Goal: Find specific page/section: Find specific page/section

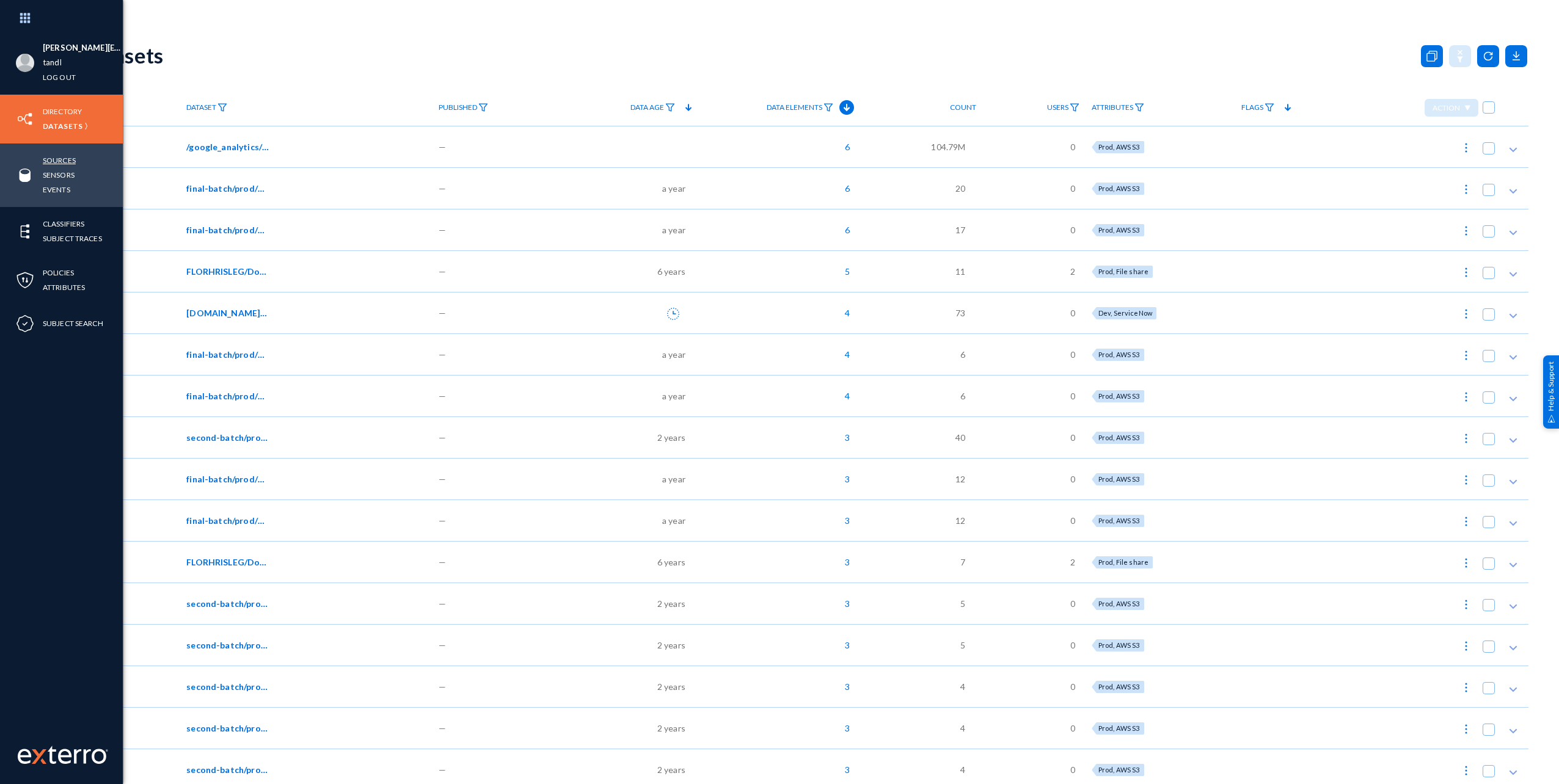
click at [50, 161] on link "Sources" at bounding box center [59, 160] width 33 height 14
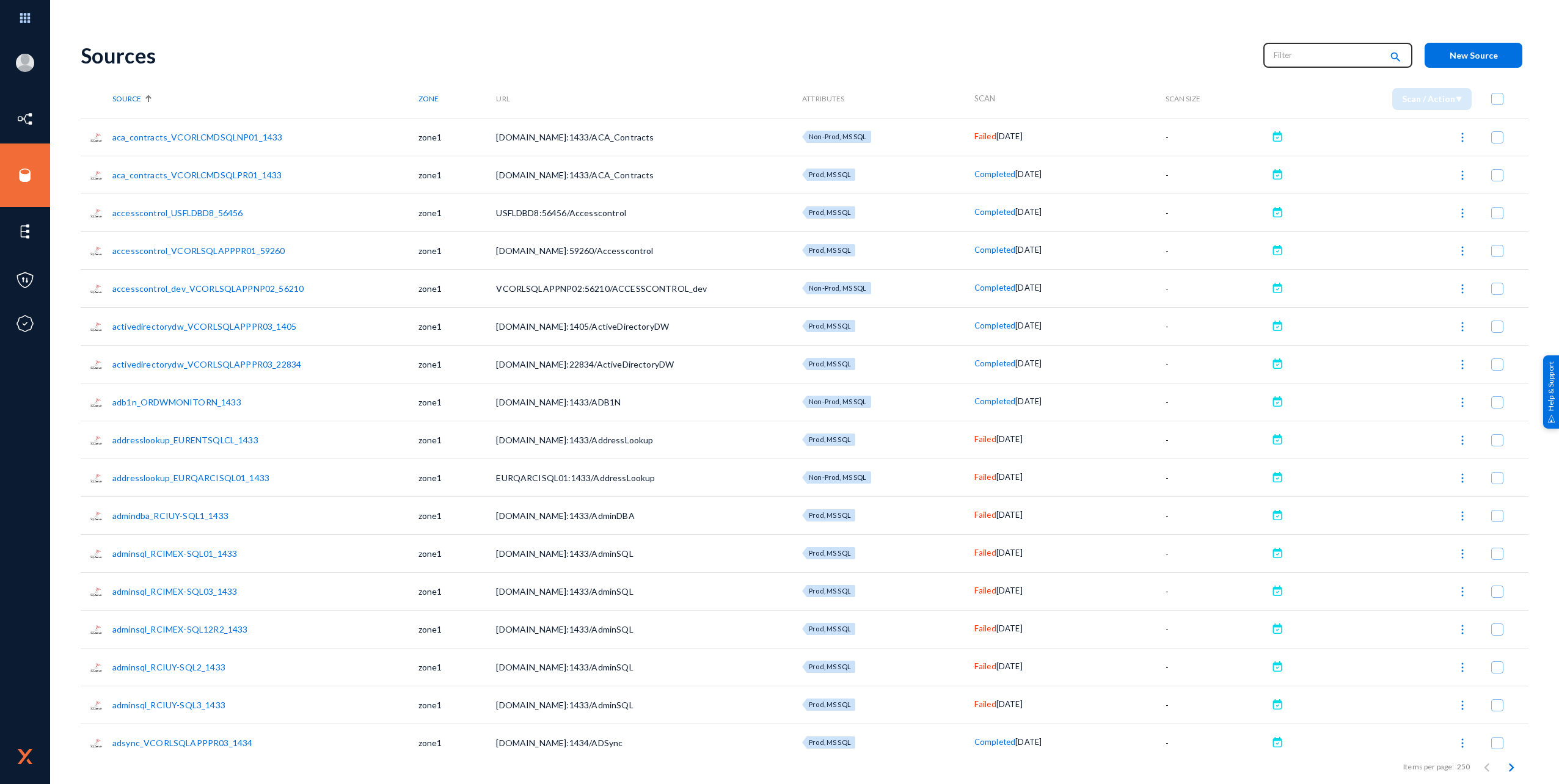
click at [1321, 55] on input "text" at bounding box center [1326, 55] width 107 height 18
type input "Running"
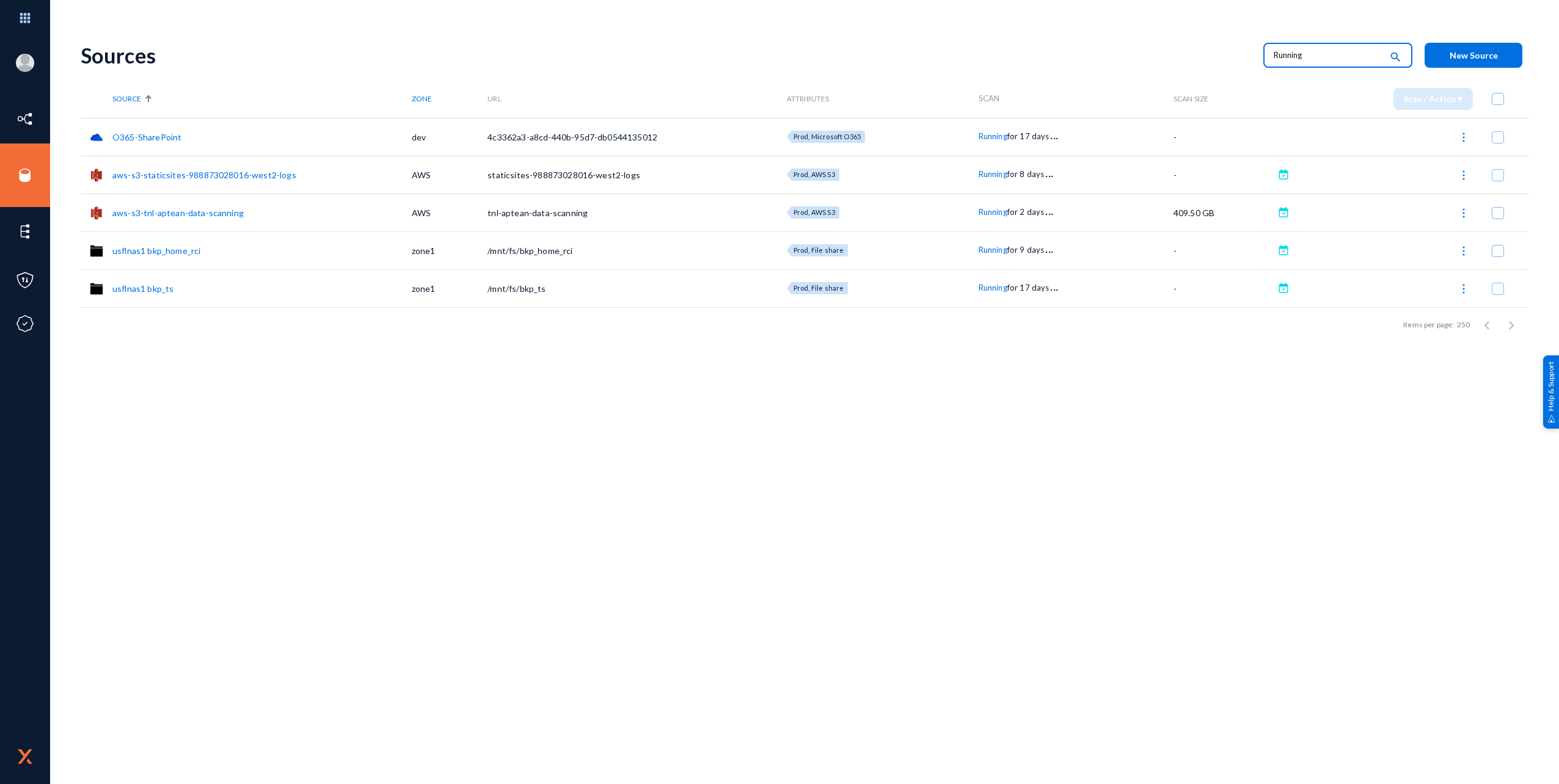
click at [1034, 448] on div "Sources Running search New Source Source Zone URL Attributes Scan Scan Size Sca…" at bounding box center [804, 407] width 1448 height 753
